Goal: Information Seeking & Learning: Check status

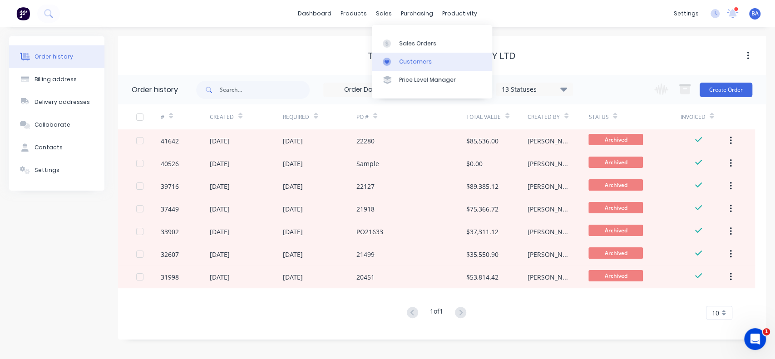
click at [411, 58] on div "Customers" at bounding box center [415, 62] width 33 height 8
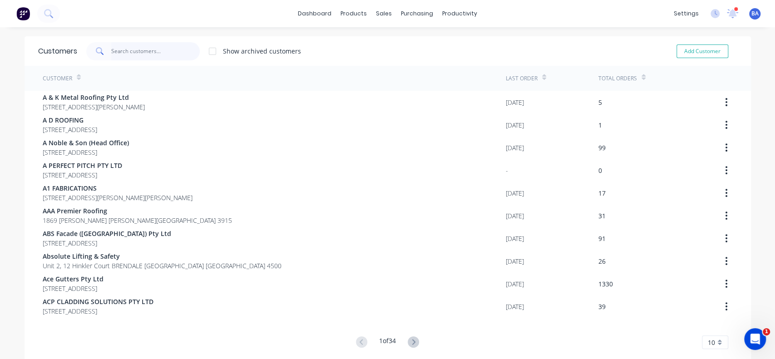
click at [173, 56] on input "text" at bounding box center [155, 51] width 89 height 18
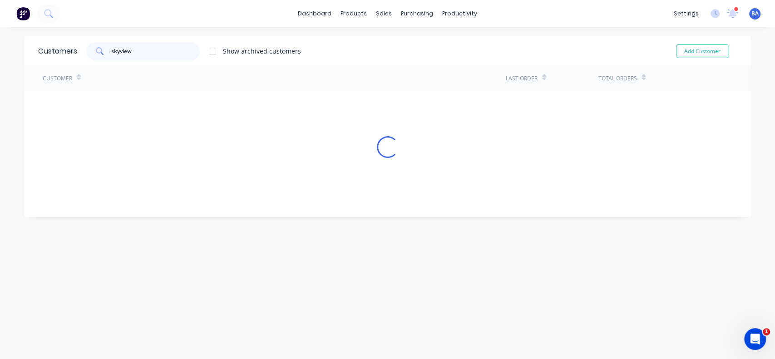
type input "skyview"
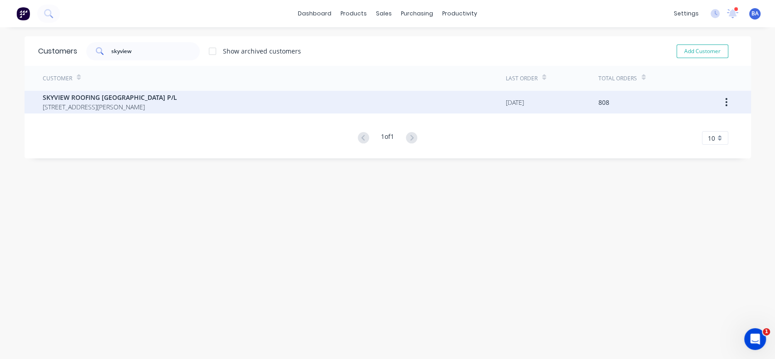
click at [95, 100] on span "SKYVIEW ROOFING [GEOGRAPHIC_DATA] P/L" at bounding box center [110, 98] width 134 height 10
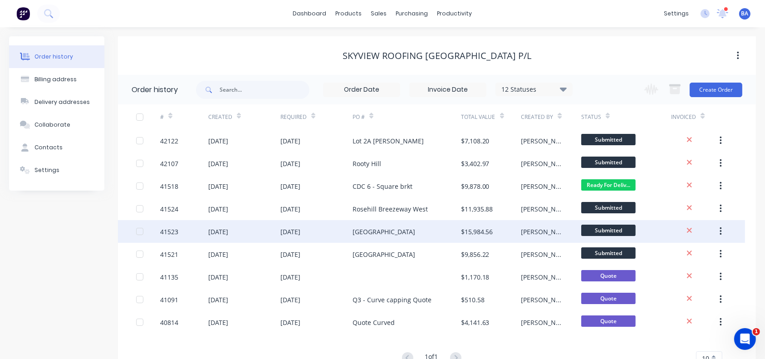
click at [441, 236] on div "[GEOGRAPHIC_DATA]" at bounding box center [407, 231] width 108 height 23
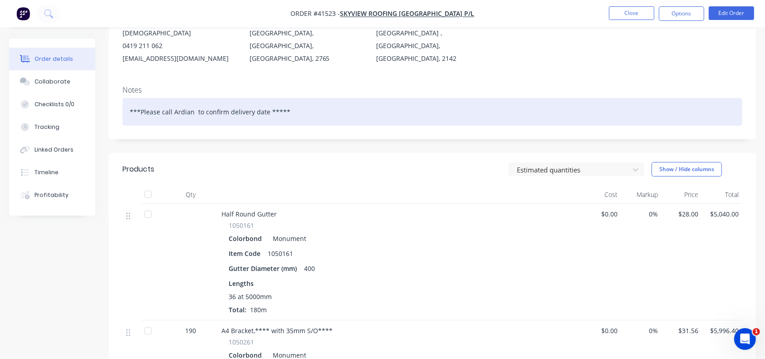
scroll to position [113, 0]
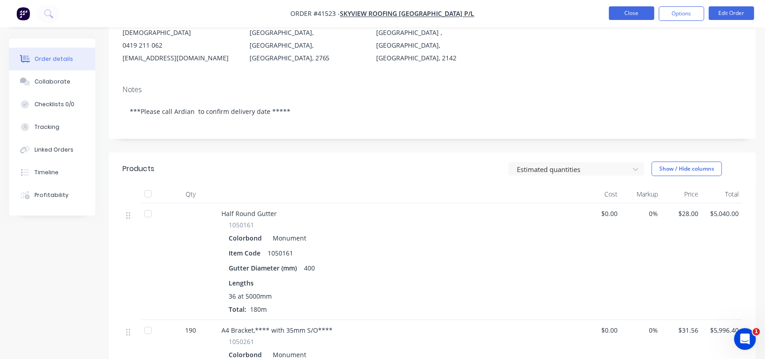
click at [630, 10] on button "Close" at bounding box center [631, 13] width 45 height 14
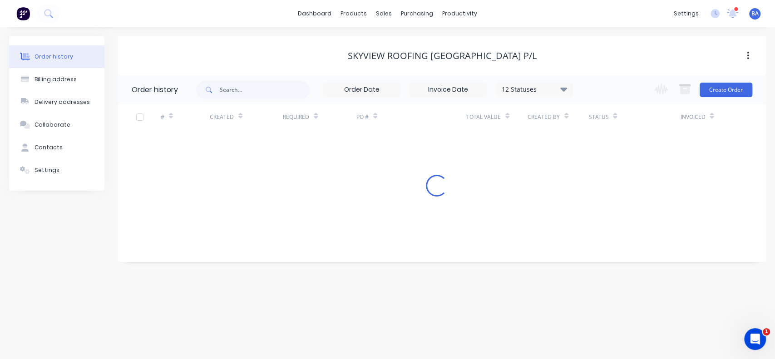
click at [564, 97] on div "12 Statuses Invoice Status Invoiced Not Invoiced Partial Order Status All Archi…" at bounding box center [384, 90] width 377 height 30
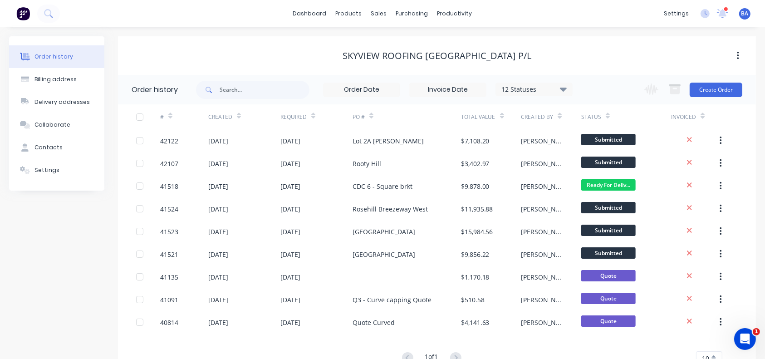
click at [564, 91] on icon at bounding box center [563, 89] width 7 height 4
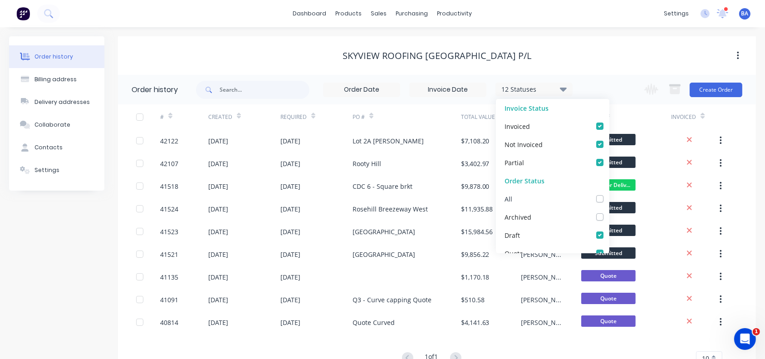
click at [609, 194] on label at bounding box center [609, 194] width 0 height 0
click at [609, 199] on input "checkbox" at bounding box center [612, 198] width 7 height 9
checkbox input "true"
click at [639, 58] on div "SKYVIEW ROOFING [GEOGRAPHIC_DATA] P/L" at bounding box center [437, 55] width 638 height 11
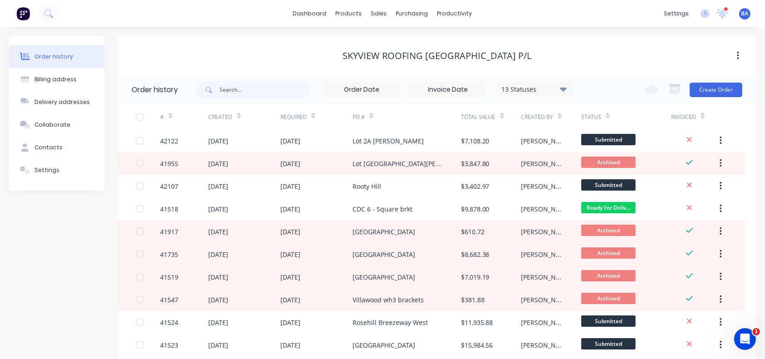
scroll to position [58, 0]
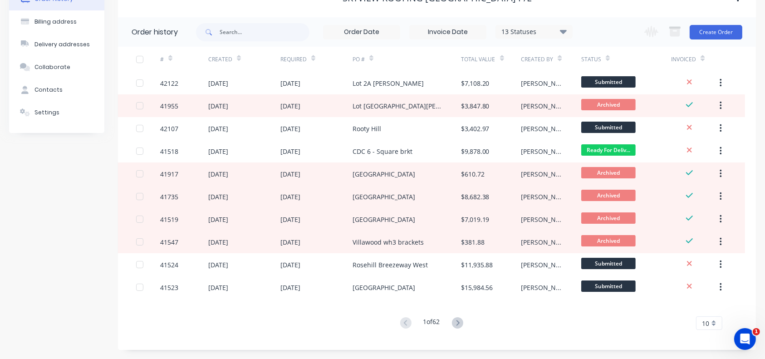
click at [453, 321] on button at bounding box center [457, 323] width 17 height 13
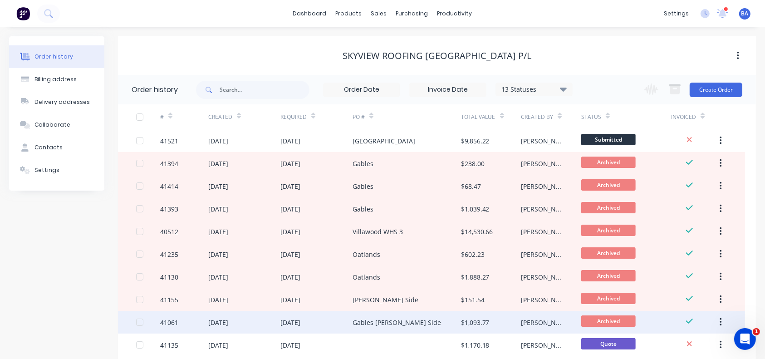
click at [382, 321] on div "Gables [PERSON_NAME] Side" at bounding box center [397, 323] width 89 height 10
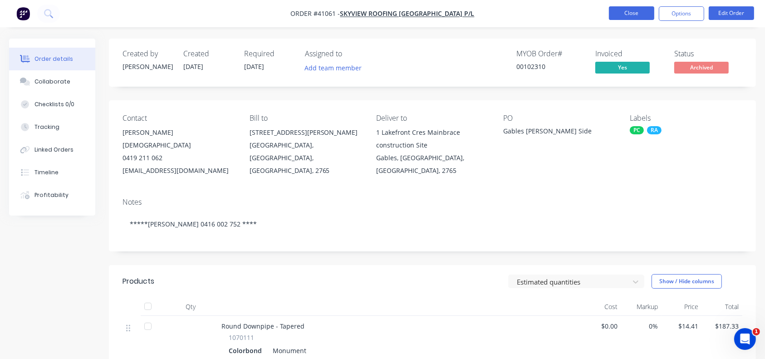
click at [635, 10] on button "Close" at bounding box center [631, 13] width 45 height 14
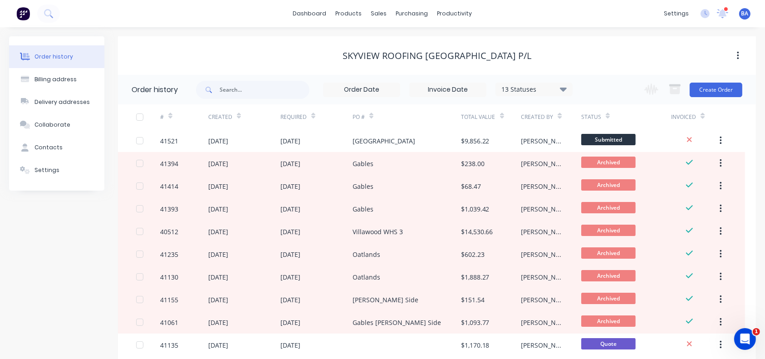
scroll to position [58, 0]
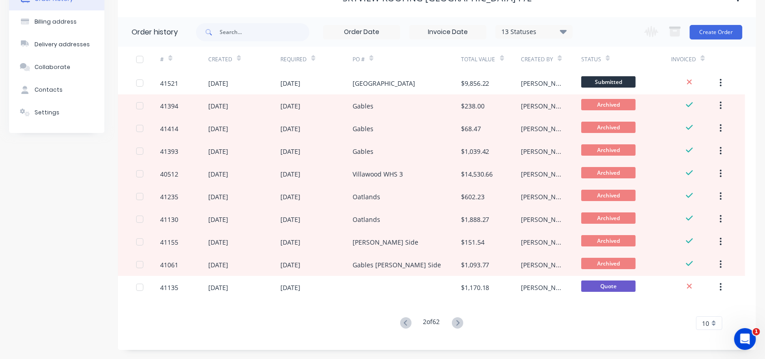
click at [461, 316] on div "# Created Required PO # Total Value Created By Status Invoiced 41521 [DATE] [DA…" at bounding box center [431, 188] width 627 height 283
click at [458, 323] on icon at bounding box center [457, 322] width 11 height 11
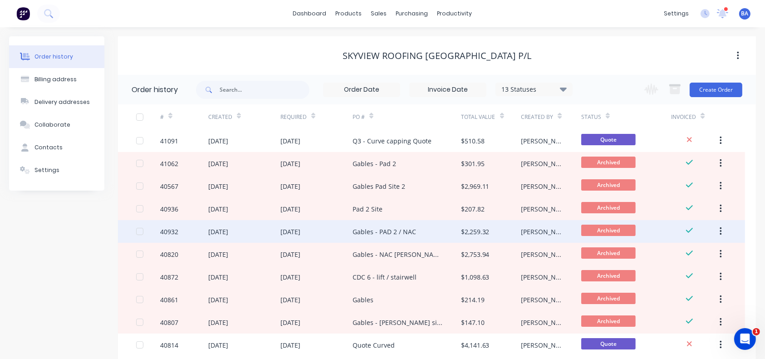
click at [425, 237] on div "Gables - PAD 2 / NAC" at bounding box center [407, 231] width 108 height 23
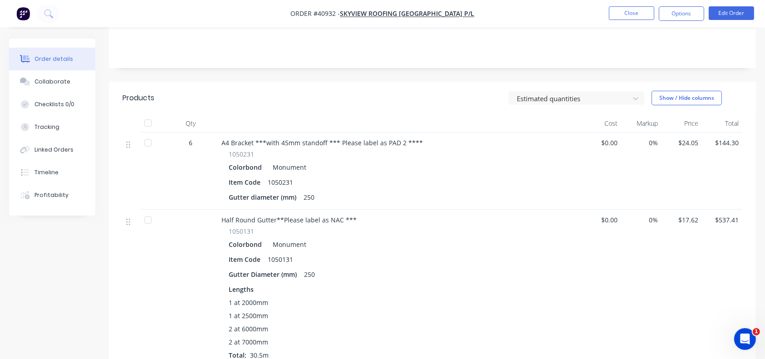
scroll to position [203, 0]
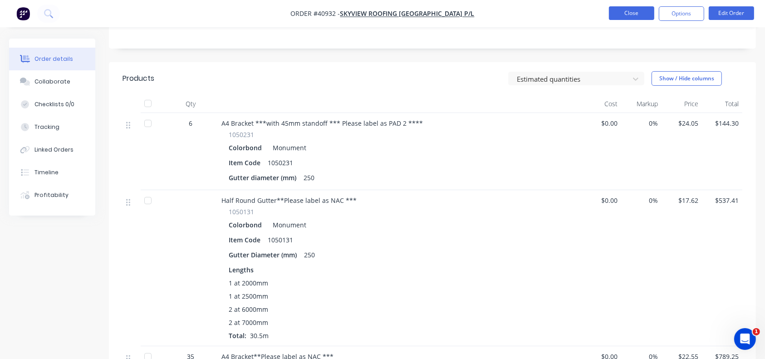
click at [632, 15] on button "Close" at bounding box center [631, 13] width 45 height 14
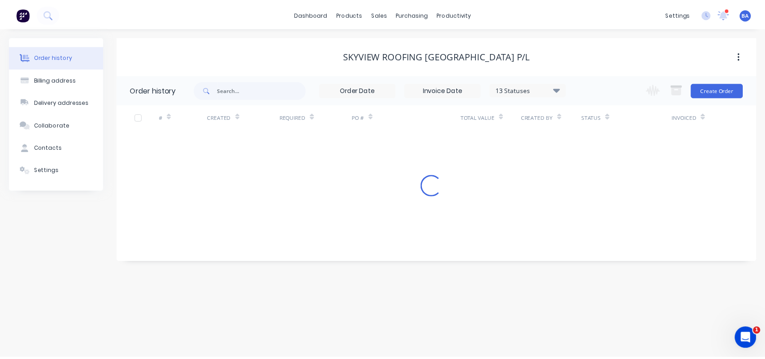
scroll to position [58, 0]
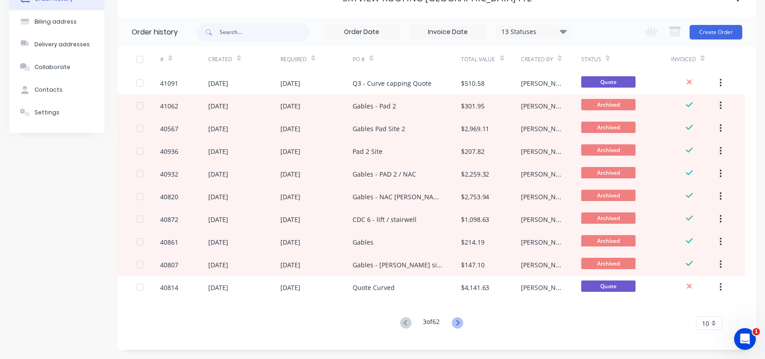
click at [462, 326] on icon at bounding box center [457, 322] width 11 height 11
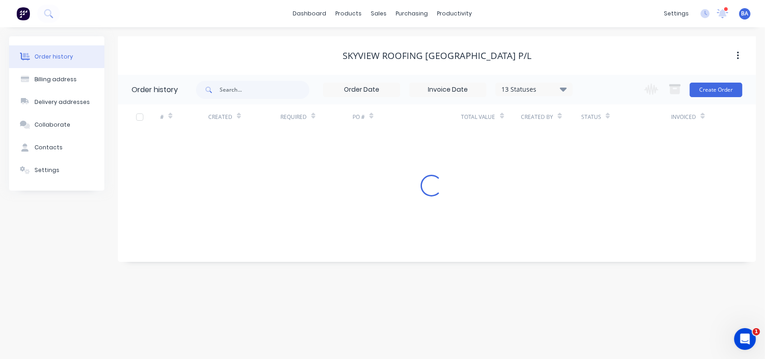
scroll to position [0, 0]
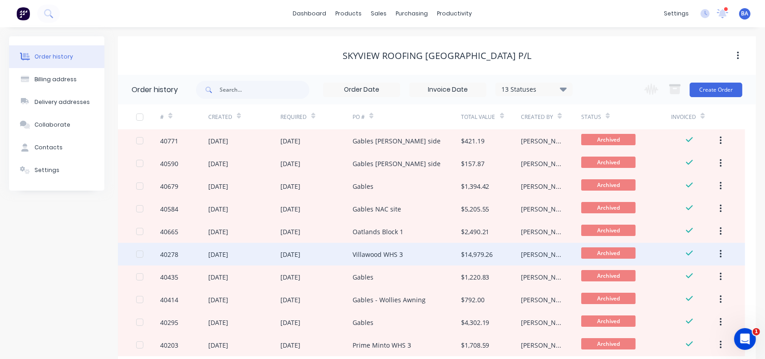
click at [453, 258] on div "Villawood WHS 3" at bounding box center [407, 254] width 108 height 23
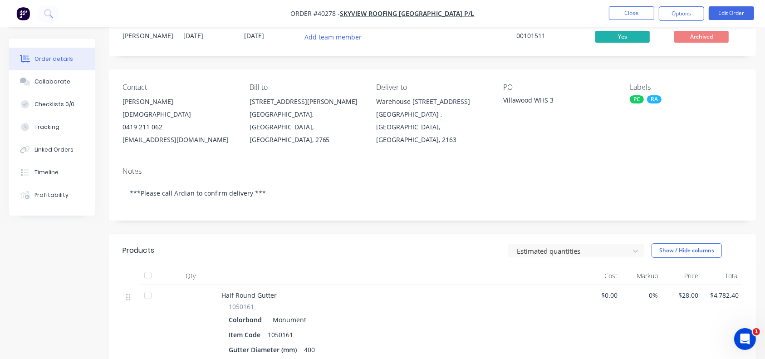
scroll to position [31, 0]
click at [641, 13] on button "Close" at bounding box center [631, 13] width 45 height 14
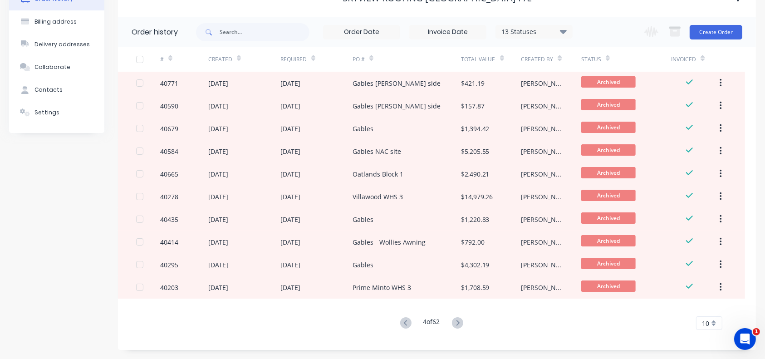
scroll to position [58, 0]
click at [459, 324] on icon at bounding box center [457, 322] width 11 height 11
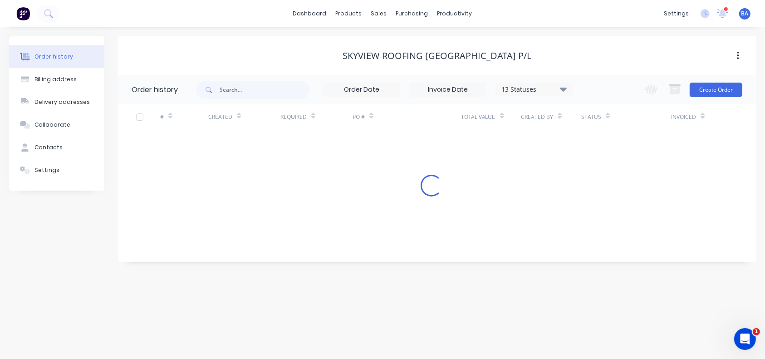
scroll to position [0, 0]
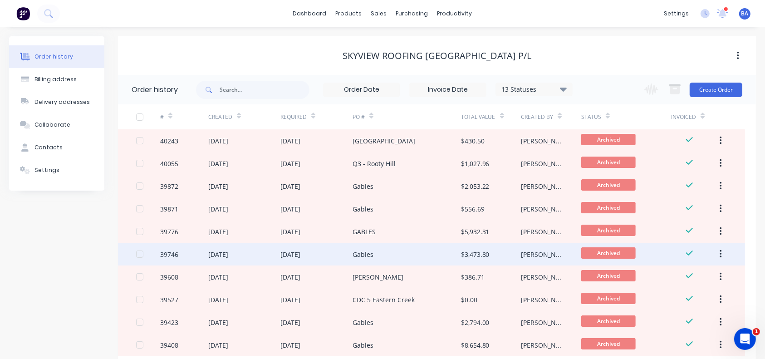
click at [477, 259] on div "$3,473.80" at bounding box center [491, 254] width 60 height 23
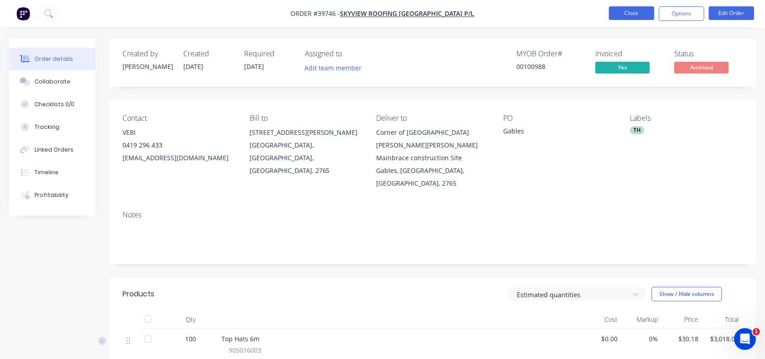
click at [645, 15] on button "Close" at bounding box center [631, 13] width 45 height 14
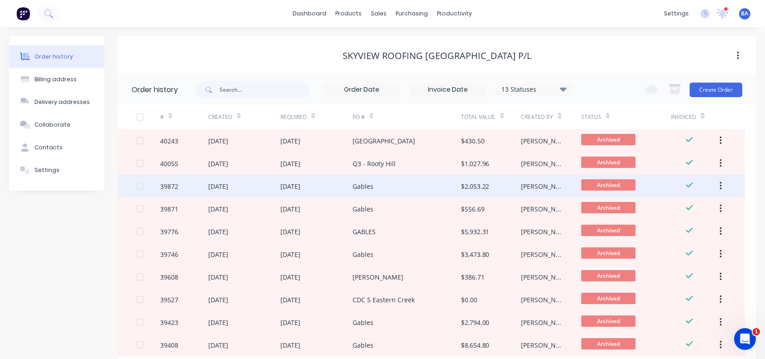
scroll to position [58, 0]
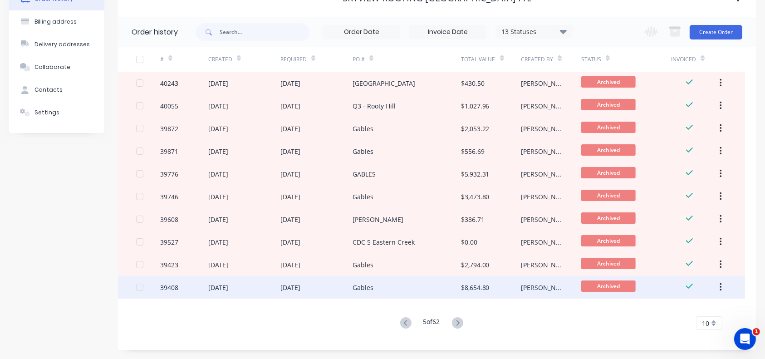
click at [459, 287] on div "Gables" at bounding box center [407, 287] width 108 height 23
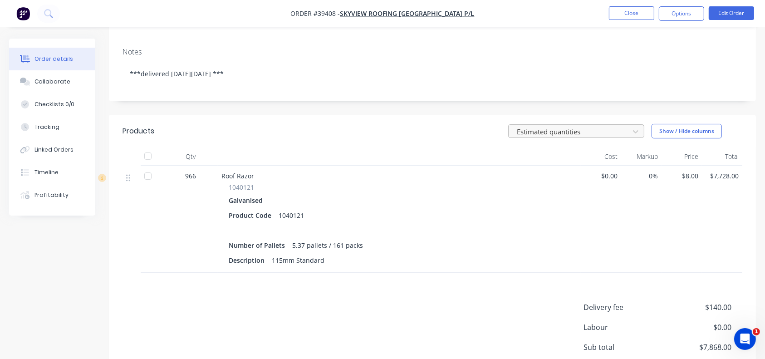
scroll to position [160, 0]
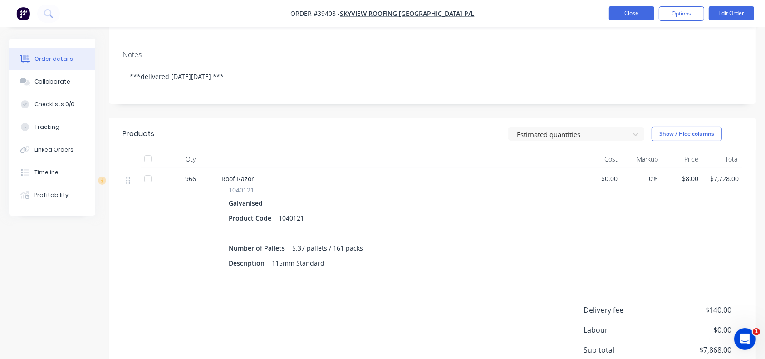
click at [637, 13] on button "Close" at bounding box center [631, 13] width 45 height 14
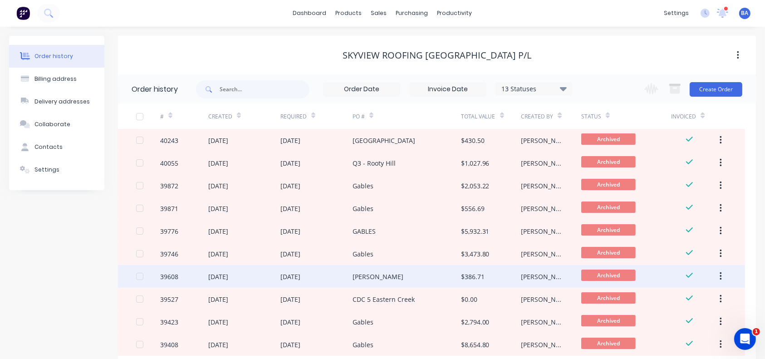
scroll to position [58, 0]
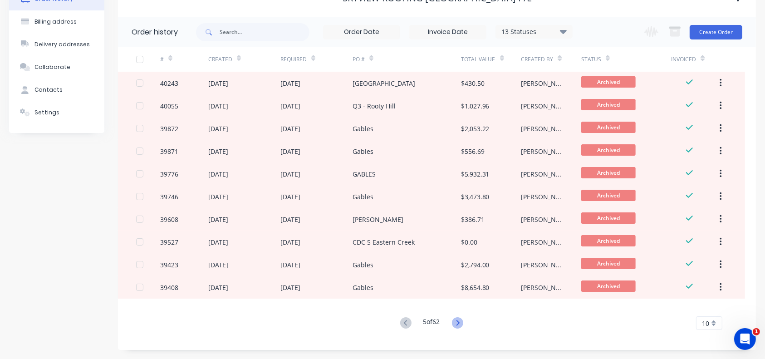
click at [459, 324] on icon at bounding box center [457, 322] width 3 height 5
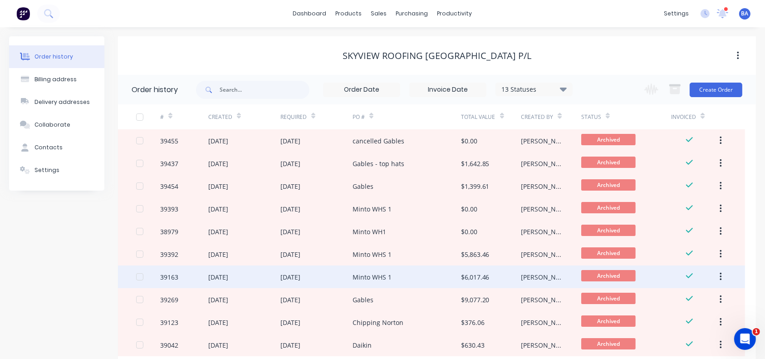
click at [385, 272] on div "Minto WHS 1" at bounding box center [372, 277] width 39 height 10
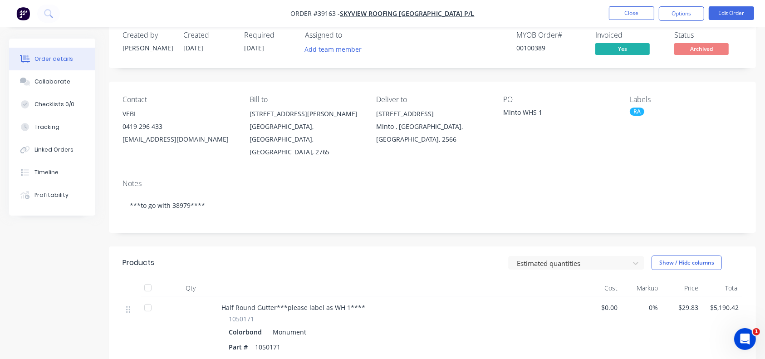
scroll to position [12, 0]
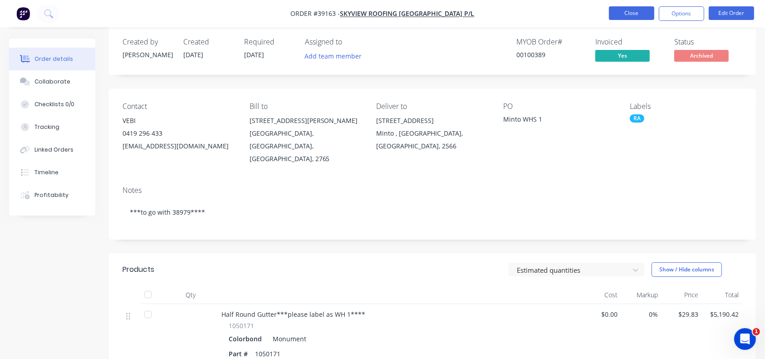
click at [636, 17] on button "Close" at bounding box center [631, 13] width 45 height 14
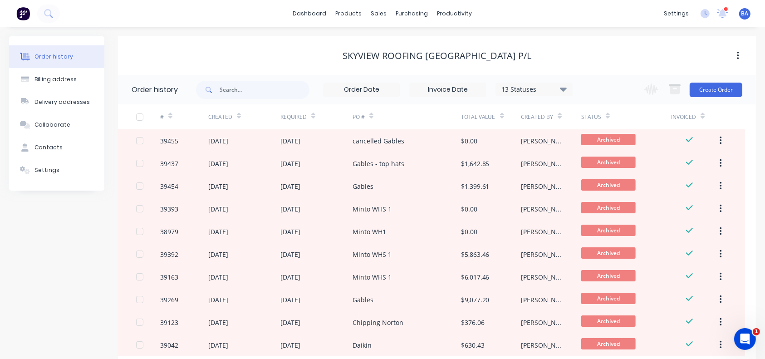
scroll to position [58, 0]
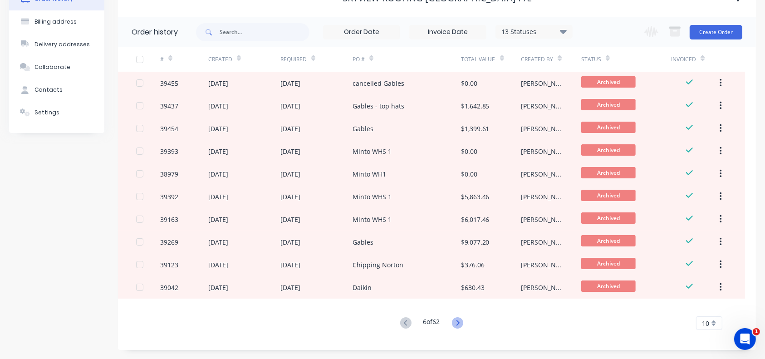
click at [459, 319] on icon at bounding box center [457, 322] width 11 height 11
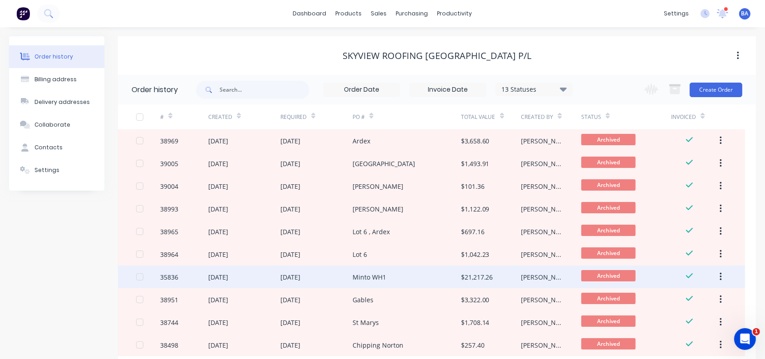
click at [483, 281] on div "$21,217.26" at bounding box center [477, 277] width 32 height 10
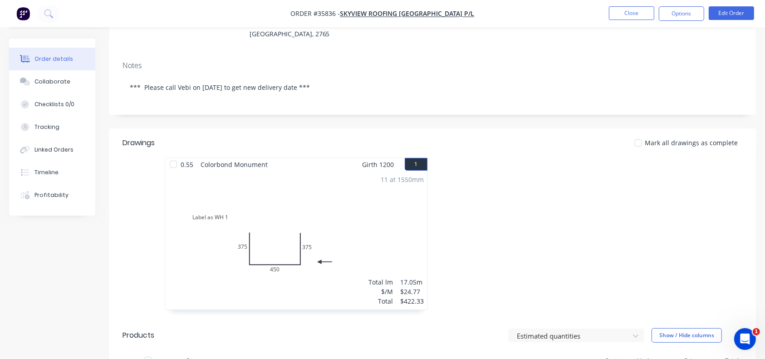
scroll to position [306, 0]
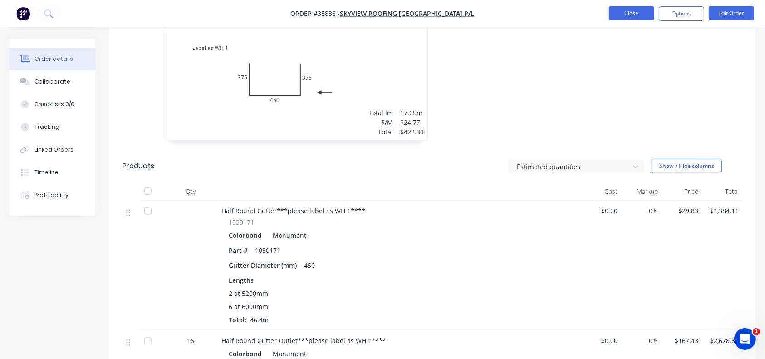
click at [641, 15] on button "Close" at bounding box center [631, 13] width 45 height 14
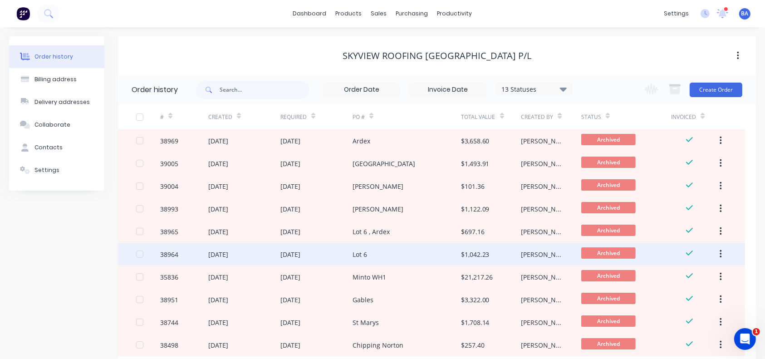
scroll to position [58, 0]
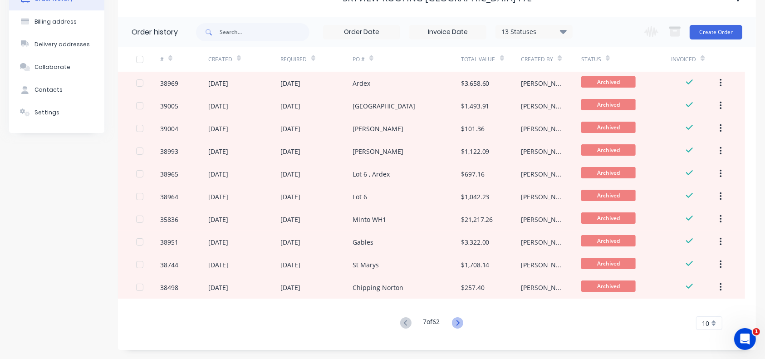
click at [461, 318] on icon at bounding box center [457, 322] width 11 height 11
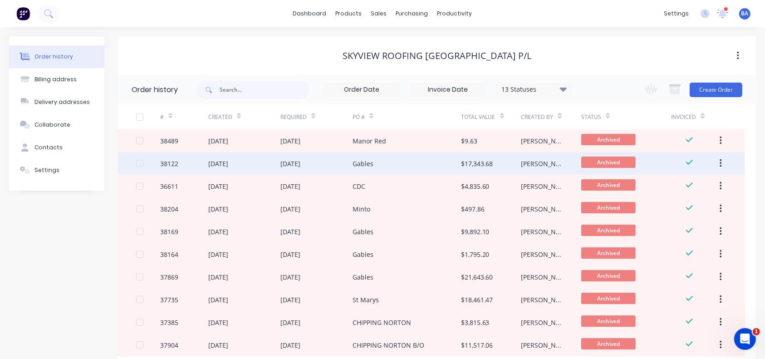
click at [483, 162] on div "$17,343.68" at bounding box center [477, 164] width 32 height 10
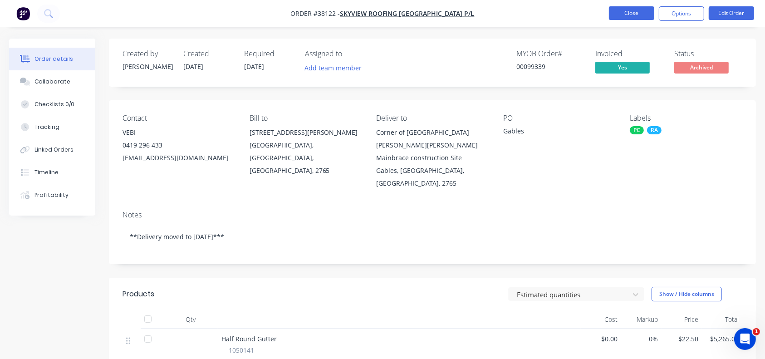
click at [638, 19] on button "Close" at bounding box center [631, 13] width 45 height 14
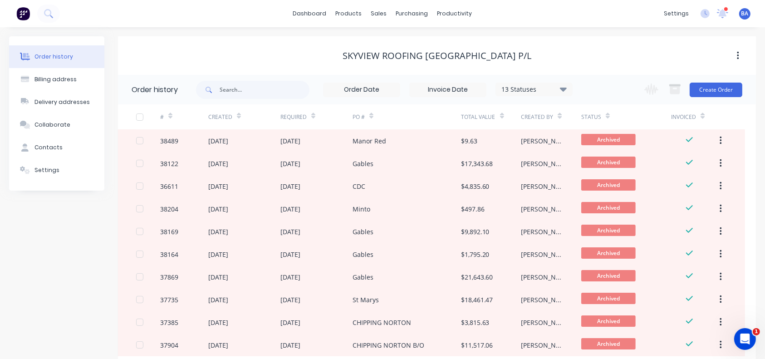
scroll to position [58, 0]
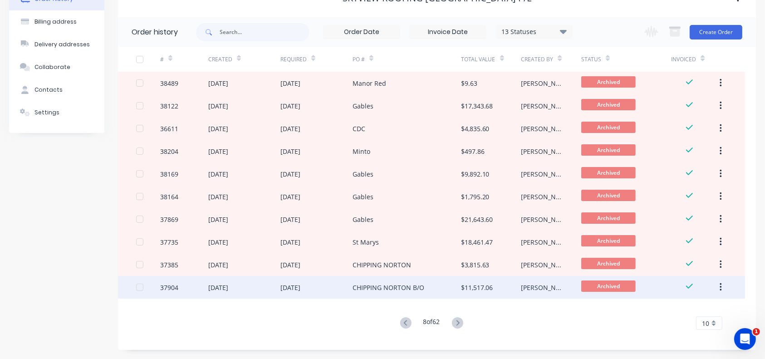
click at [487, 283] on div "$11,517.06" at bounding box center [477, 288] width 32 height 10
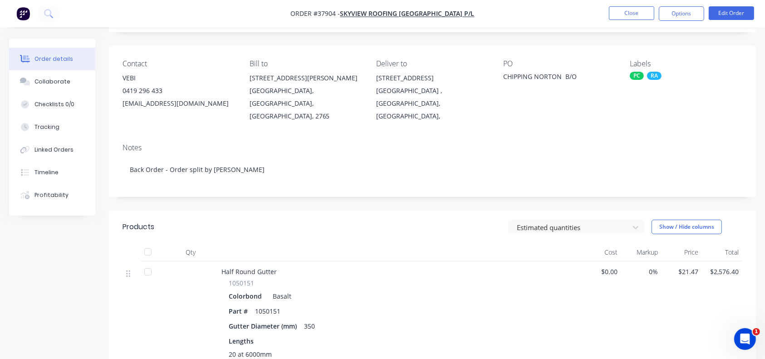
scroll to position [34, 0]
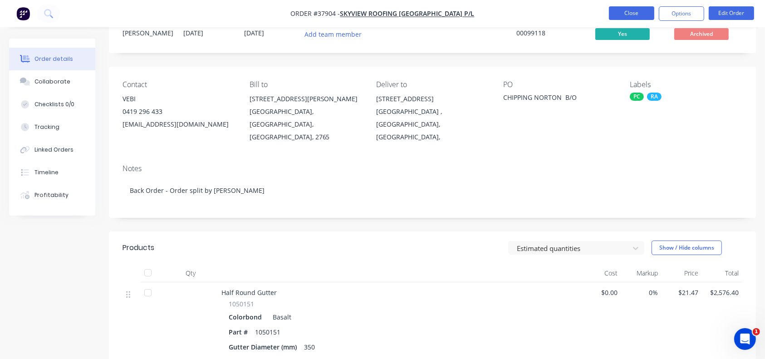
click at [618, 12] on button "Close" at bounding box center [631, 13] width 45 height 14
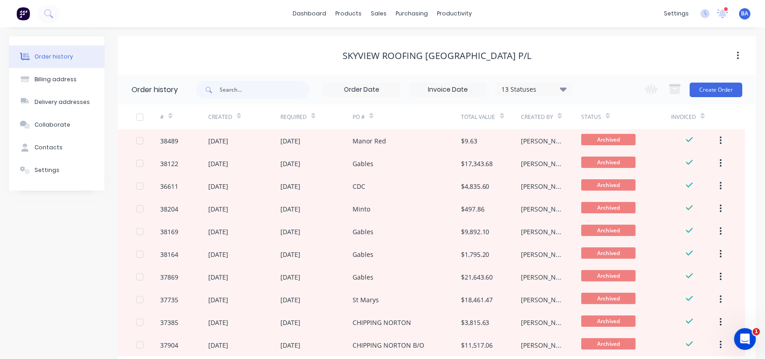
scroll to position [58, 0]
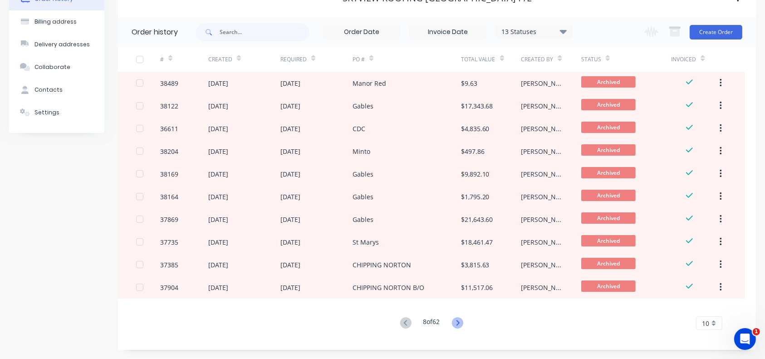
click at [462, 318] on icon at bounding box center [457, 322] width 11 height 11
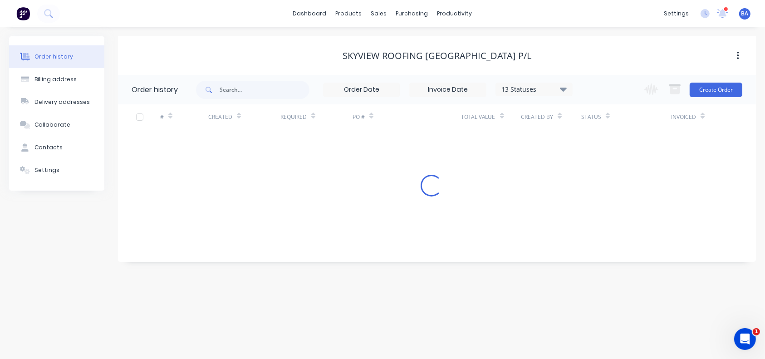
scroll to position [0, 0]
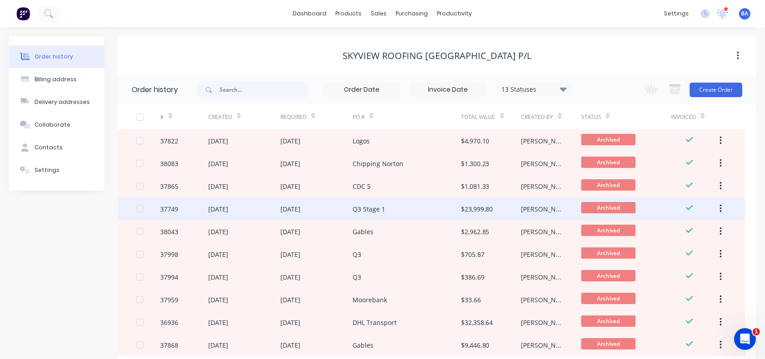
click at [401, 215] on div "Q3 Stage 1" at bounding box center [407, 208] width 108 height 23
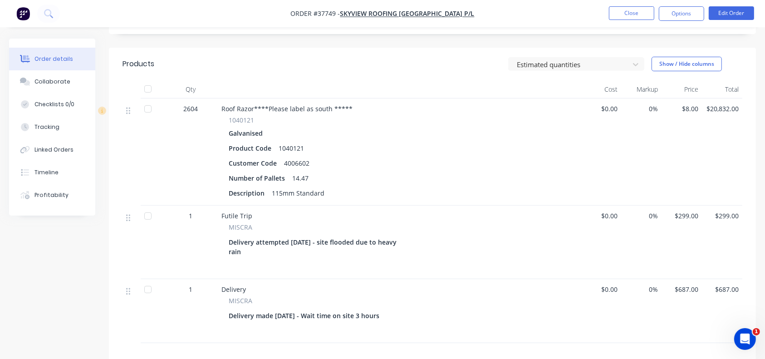
scroll to position [244, 0]
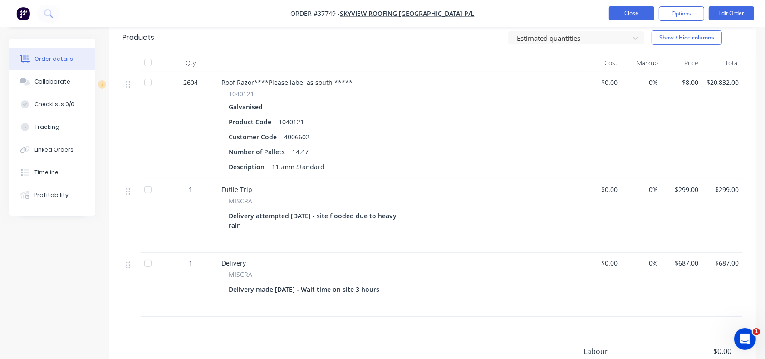
click at [628, 10] on button "Close" at bounding box center [631, 13] width 45 height 14
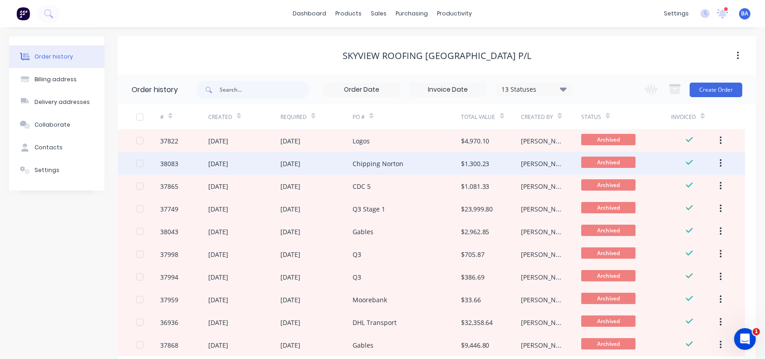
scroll to position [58, 0]
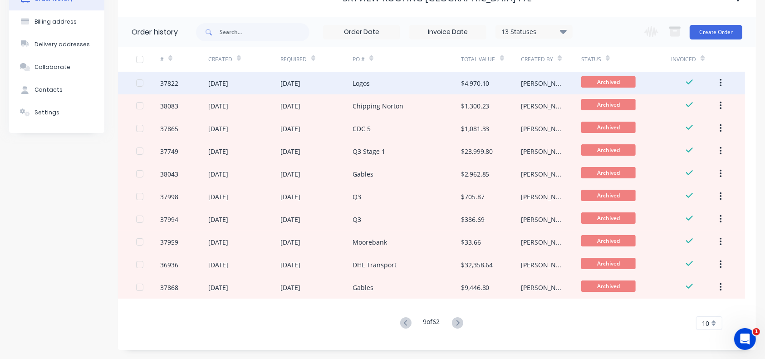
click at [472, 79] on div "$4,970.10" at bounding box center [475, 84] width 29 height 10
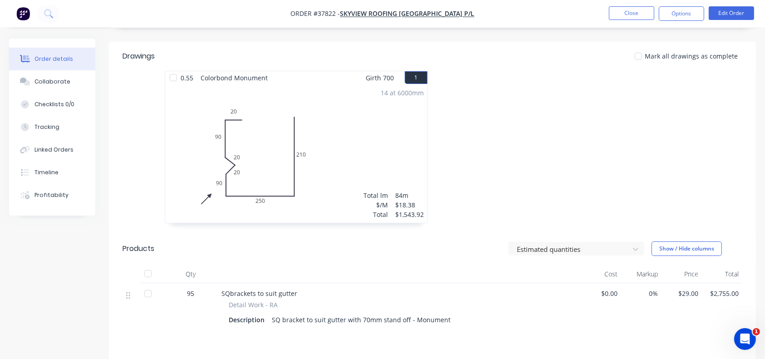
scroll to position [222, 0]
